Goal: Use online tool/utility: Utilize a website feature to perform a specific function

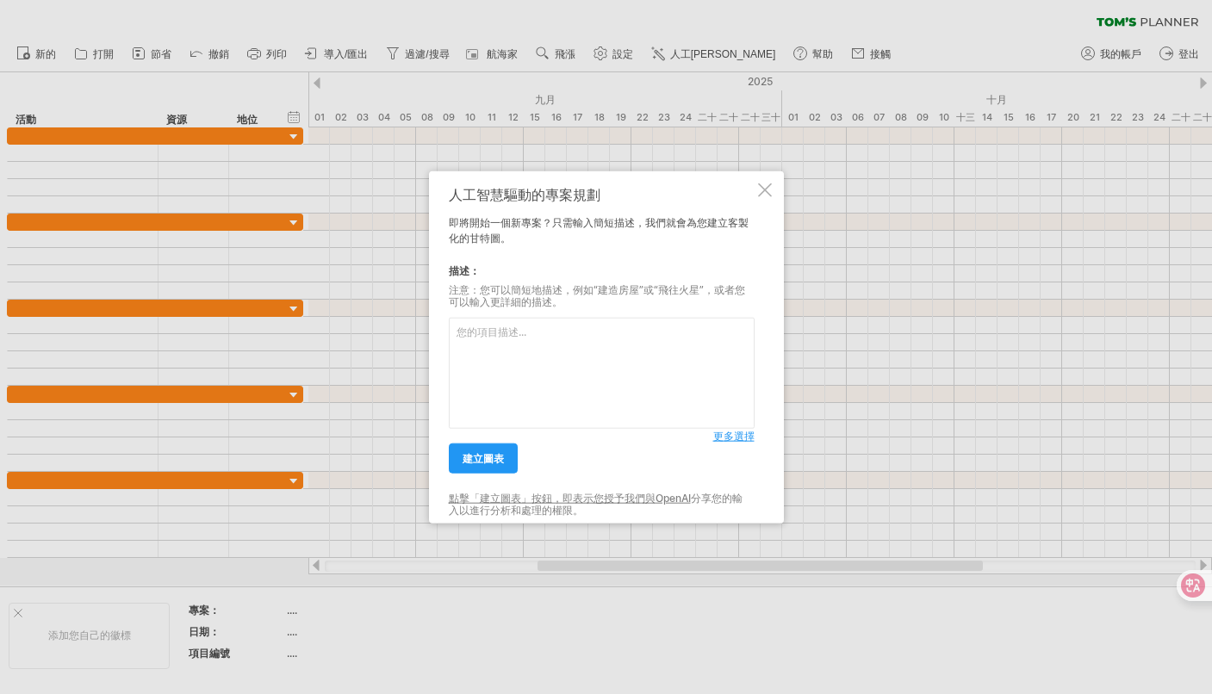
click at [758, 184] on div at bounding box center [765, 190] width 14 height 14
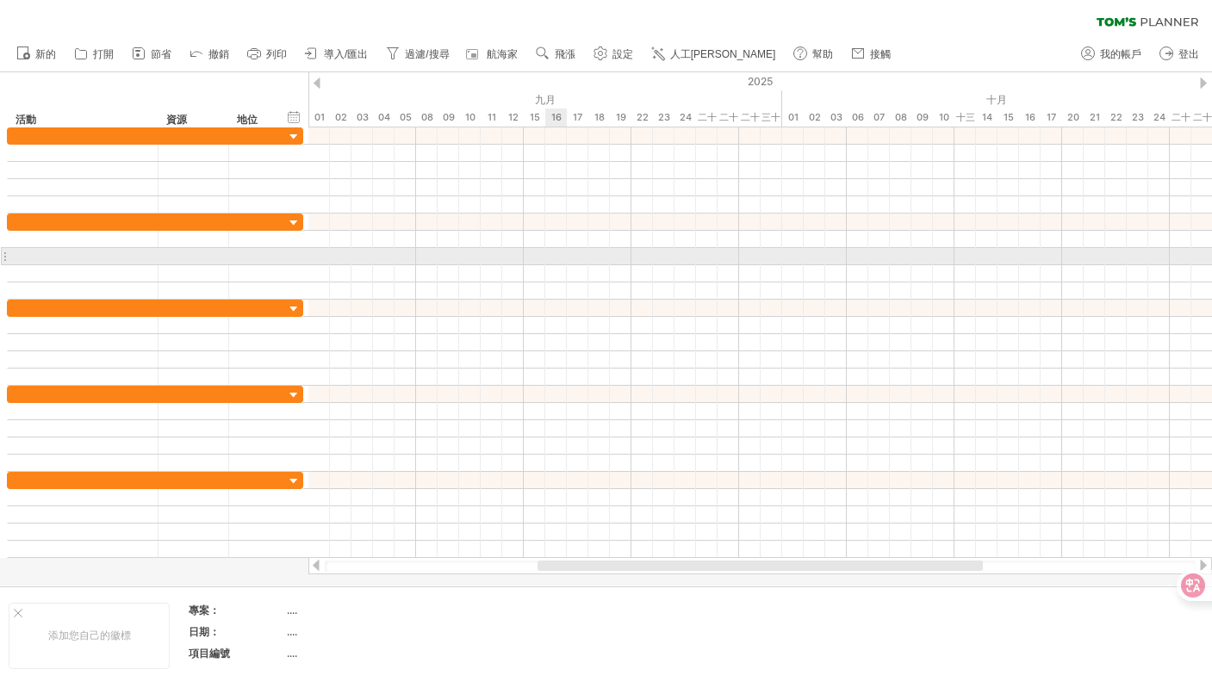
click at [549, 254] on div at bounding box center [760, 256] width 904 height 17
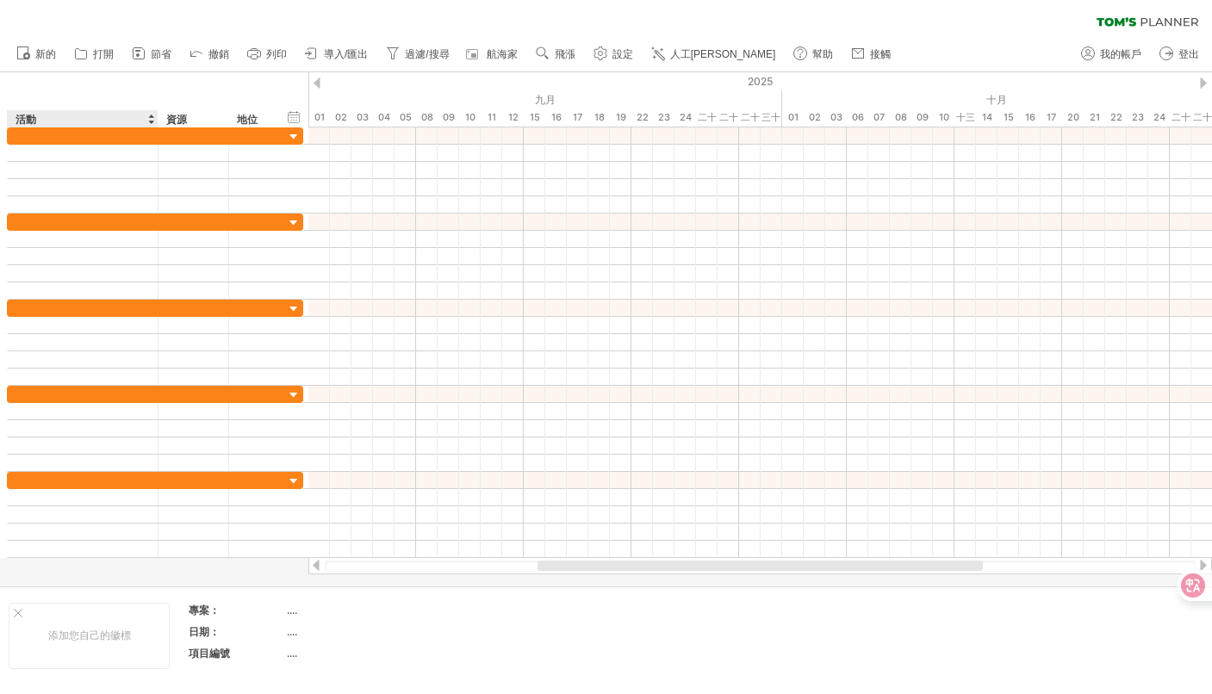
click at [27, 78] on div "hide start/end/duration 顯示開始/結束/持續時間 ******** 活動 ******** 資源 ****** 地位" at bounding box center [154, 99] width 308 height 55
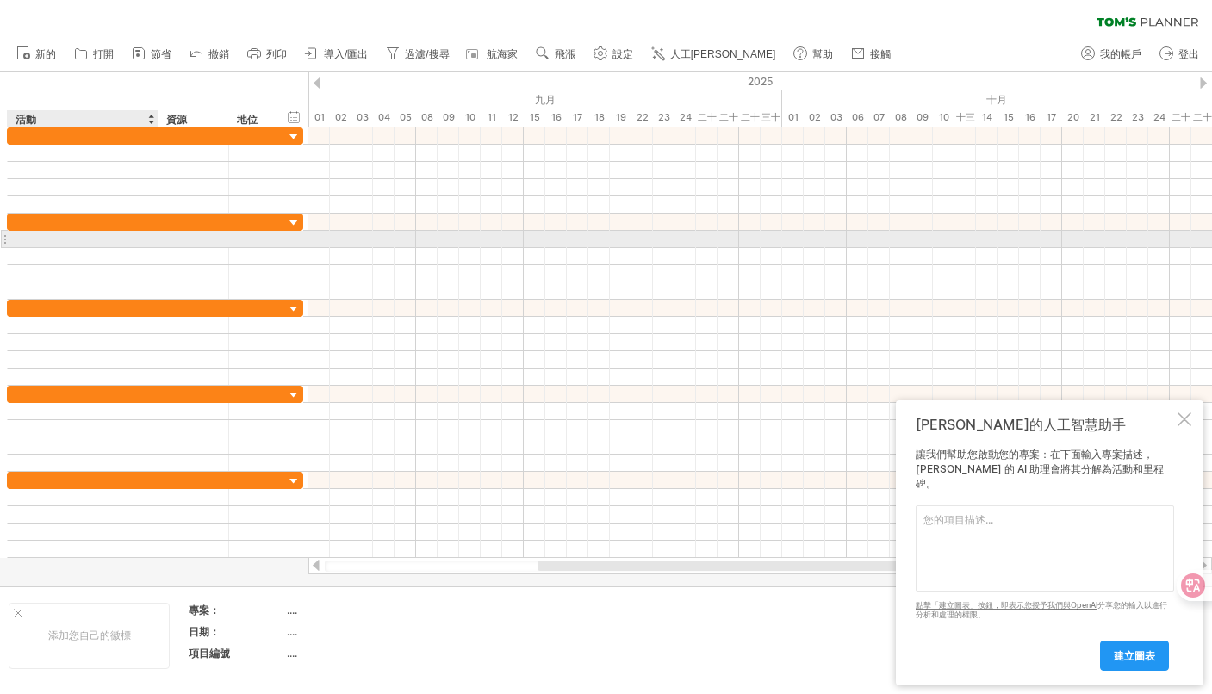
drag, startPoint x: 59, startPoint y: 84, endPoint x: 108, endPoint y: 245, distance: 169.0
click at [108, 245] on div "嘗試造訪 [DOMAIN_NAME] 再次連接... 0% 清除過濾器 新的" at bounding box center [606, 347] width 1212 height 694
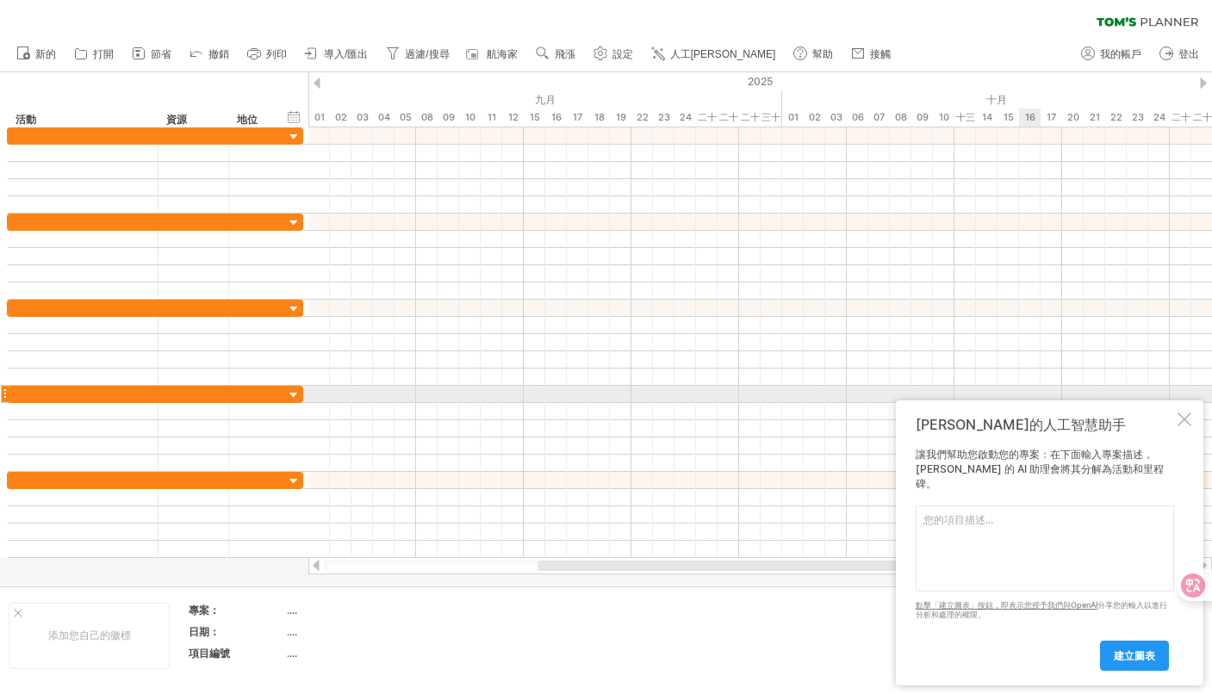
click at [1182, 413] on div at bounding box center [1184, 420] width 14 height 14
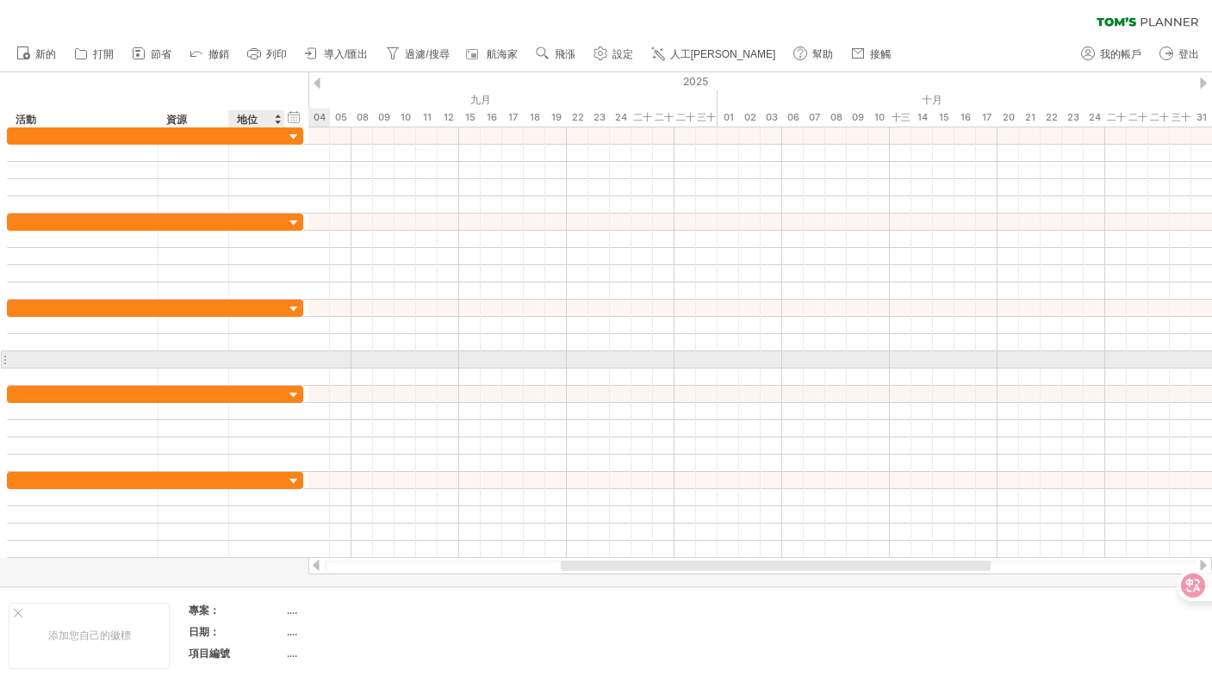
drag, startPoint x: 342, startPoint y: 85, endPoint x: 281, endPoint y: 364, distance: 285.7
click at [281, 364] on div "嘗試造訪 [DOMAIN_NAME] 再次連接... 0% 清除過濾器 新的" at bounding box center [606, 347] width 1212 height 694
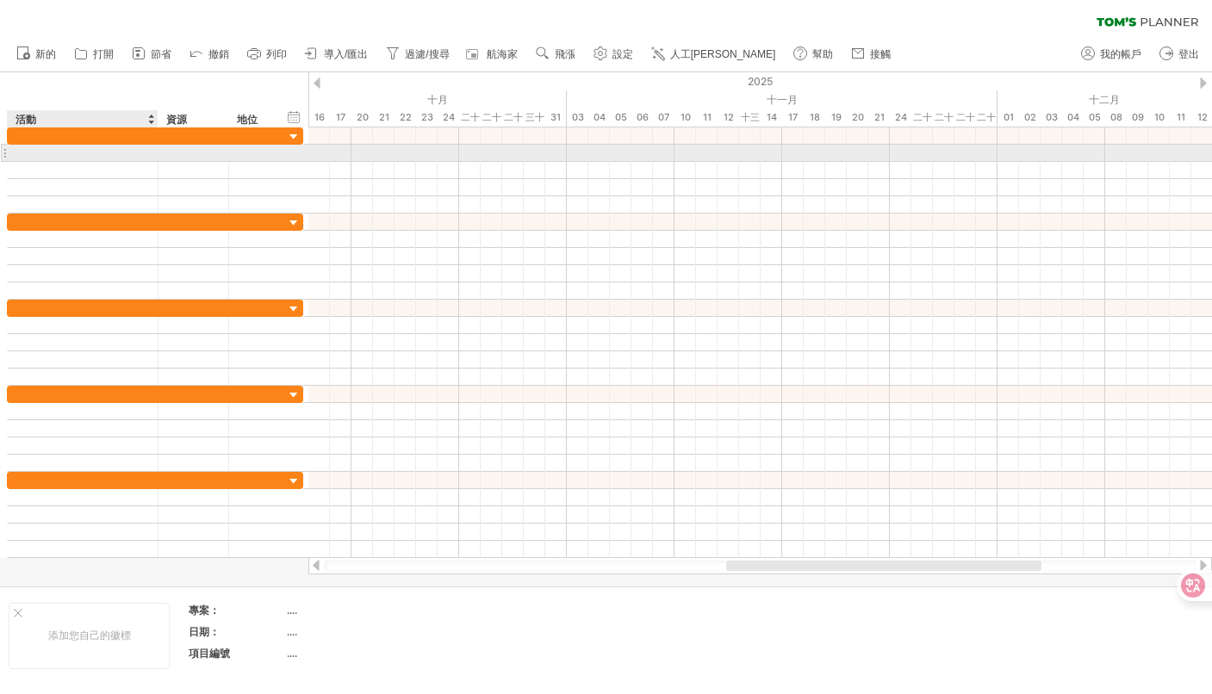
click at [72, 153] on div at bounding box center [82, 153] width 133 height 16
click at [0, 0] on input "text" at bounding box center [0, 0] width 0 height 0
type input "*"
type input "****"
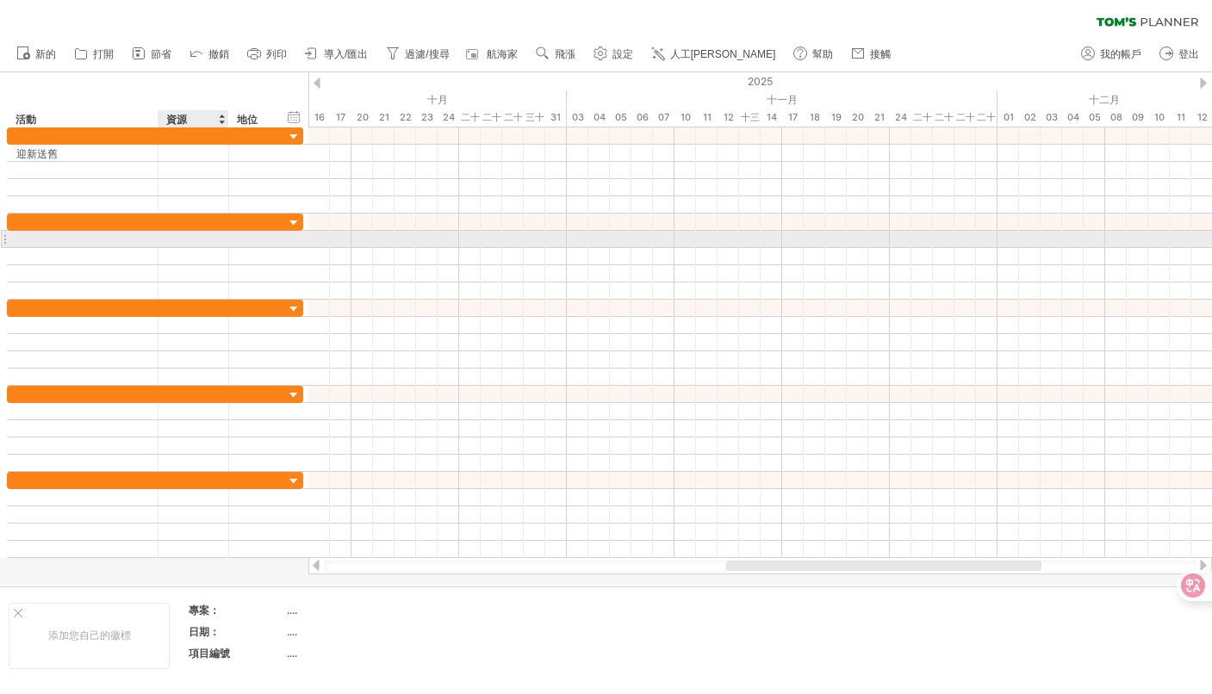
click at [227, 233] on div at bounding box center [226, 239] width 9 height 17
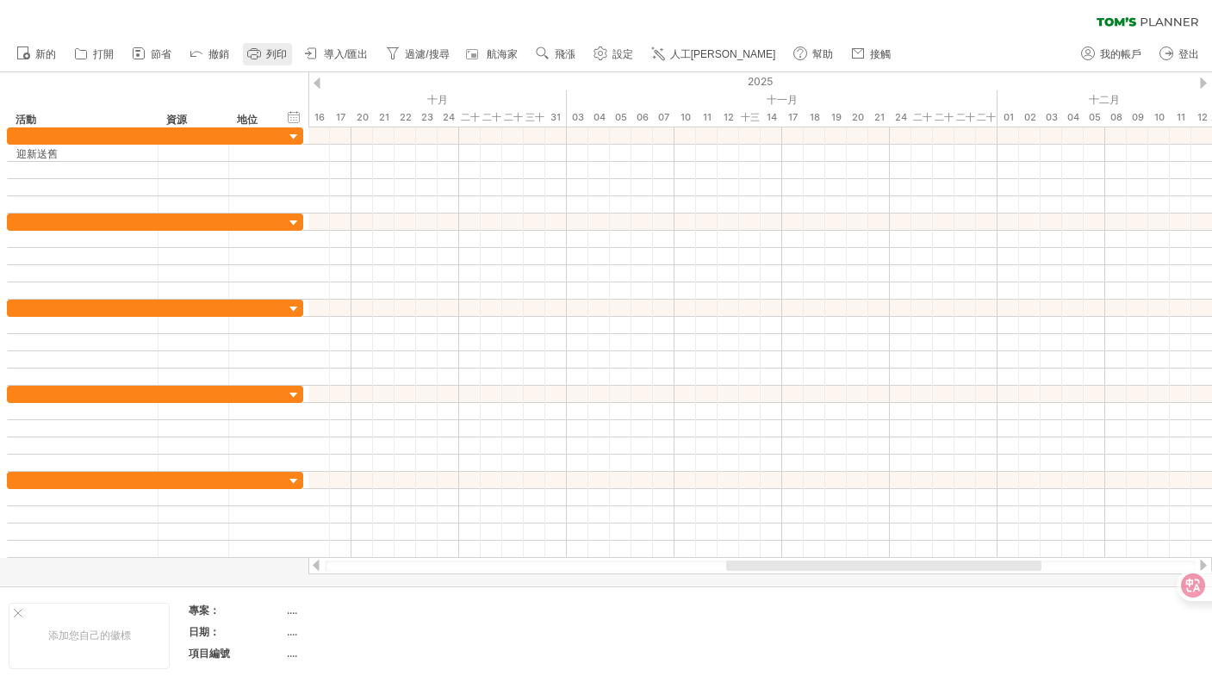
click at [287, 58] on font "列印" at bounding box center [276, 54] width 21 height 12
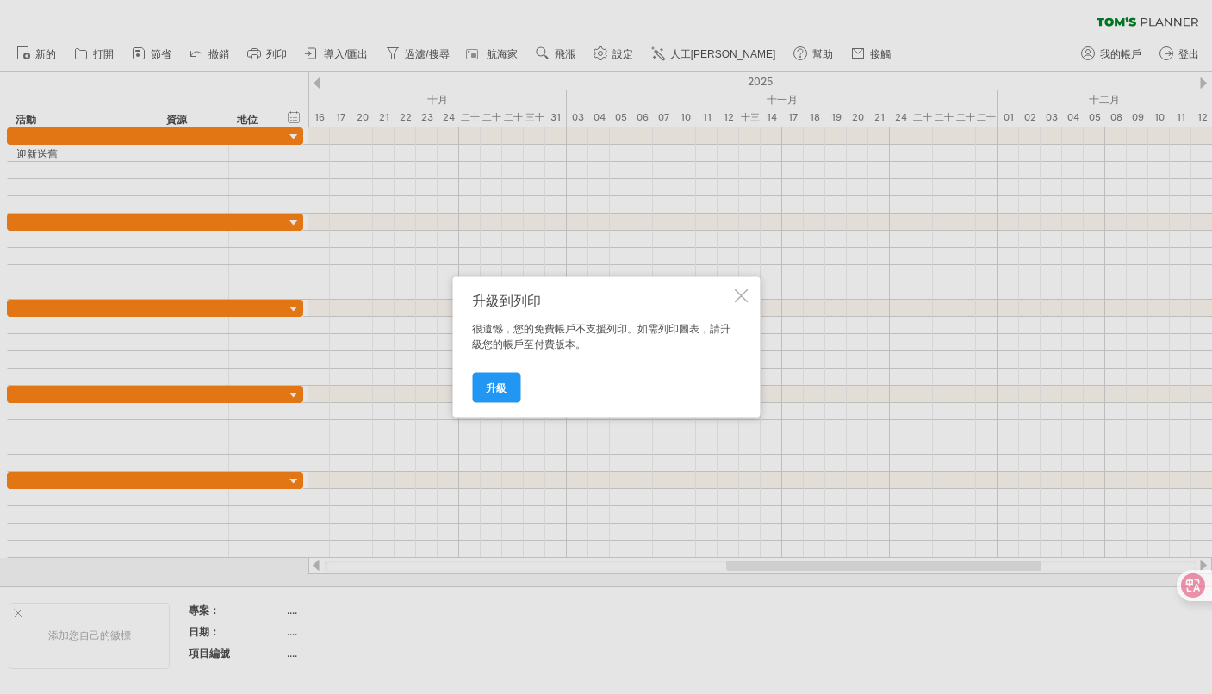
click at [738, 293] on div at bounding box center [741, 296] width 14 height 14
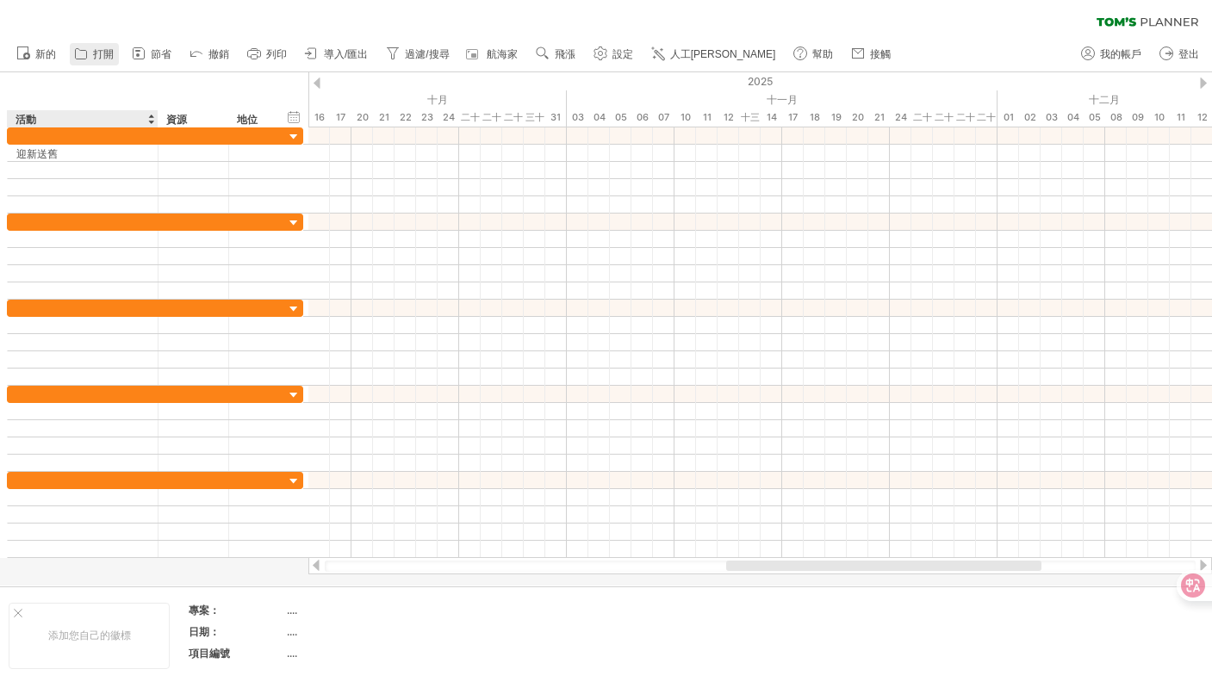
click at [100, 62] on link "打開" at bounding box center [94, 54] width 49 height 22
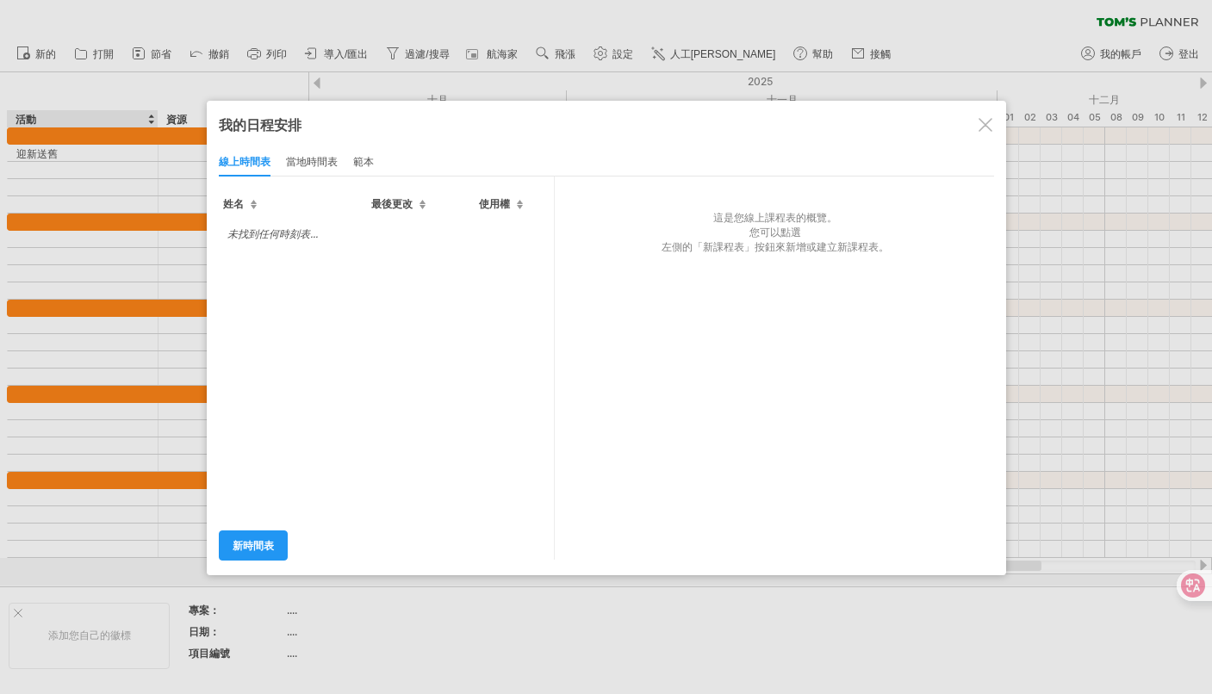
click at [988, 121] on div at bounding box center [986, 125] width 14 height 14
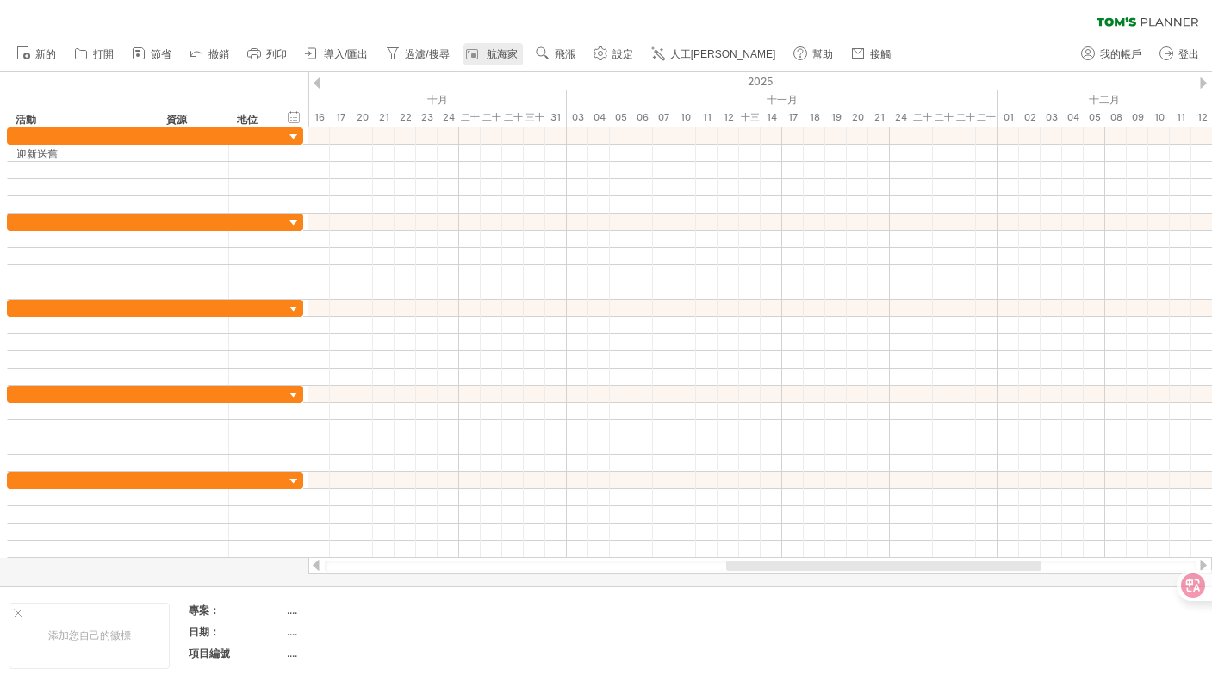
click at [523, 62] on link "航海家" at bounding box center [492, 54] width 59 height 22
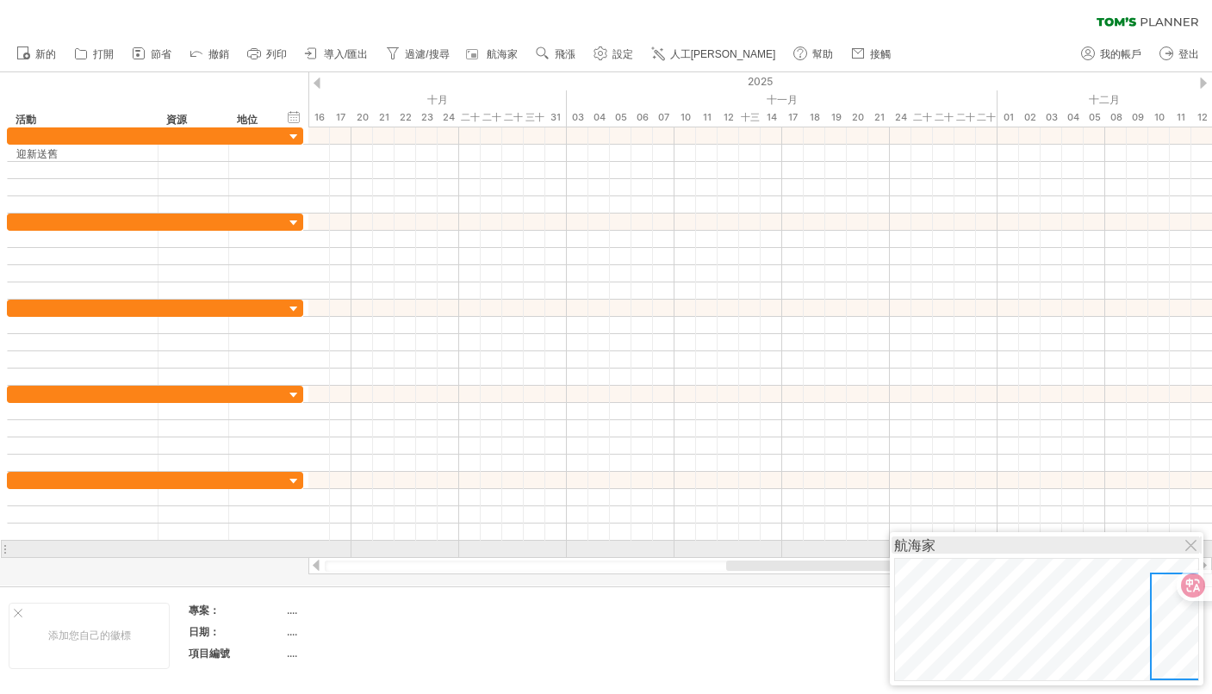
click at [1183, 544] on div "航海家" at bounding box center [1046, 545] width 305 height 17
click at [1187, 544] on div at bounding box center [1192, 547] width 14 height 14
